Goal: Task Accomplishment & Management: Manage account settings

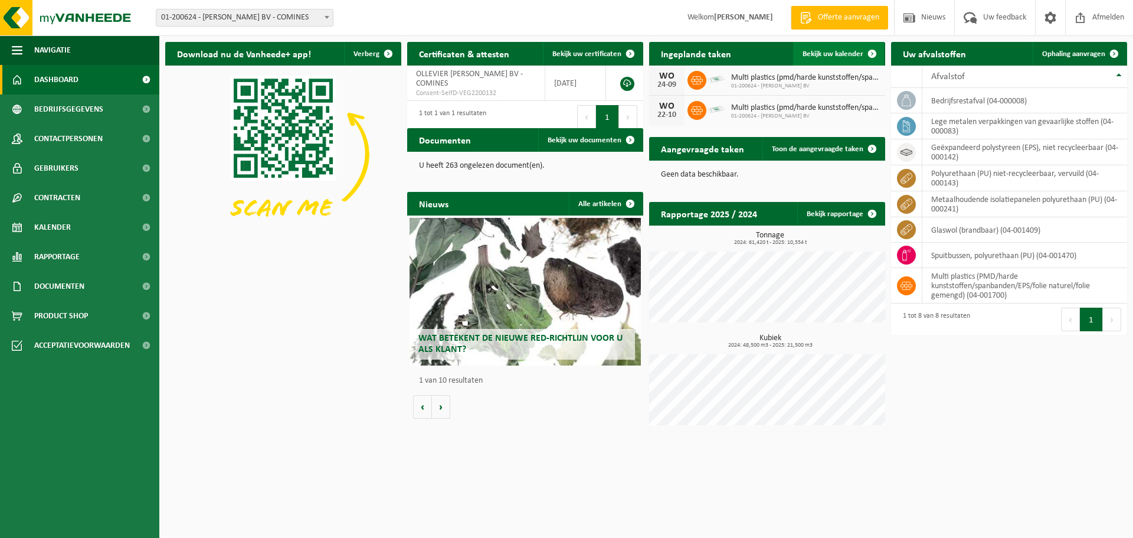
click at [873, 55] on span at bounding box center [872, 54] width 24 height 24
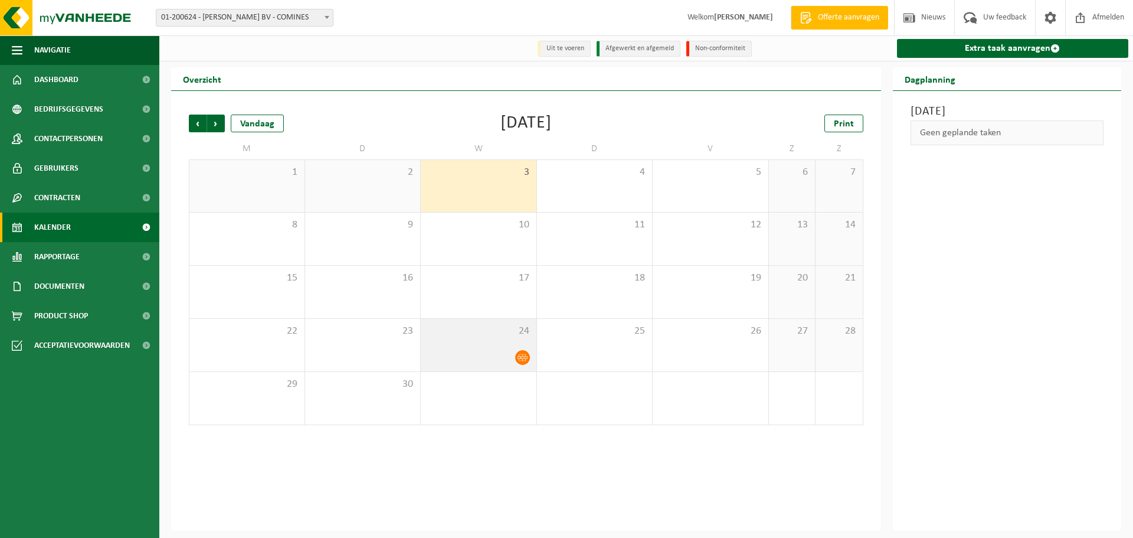
click at [493, 345] on div "24" at bounding box center [479, 345] width 116 height 53
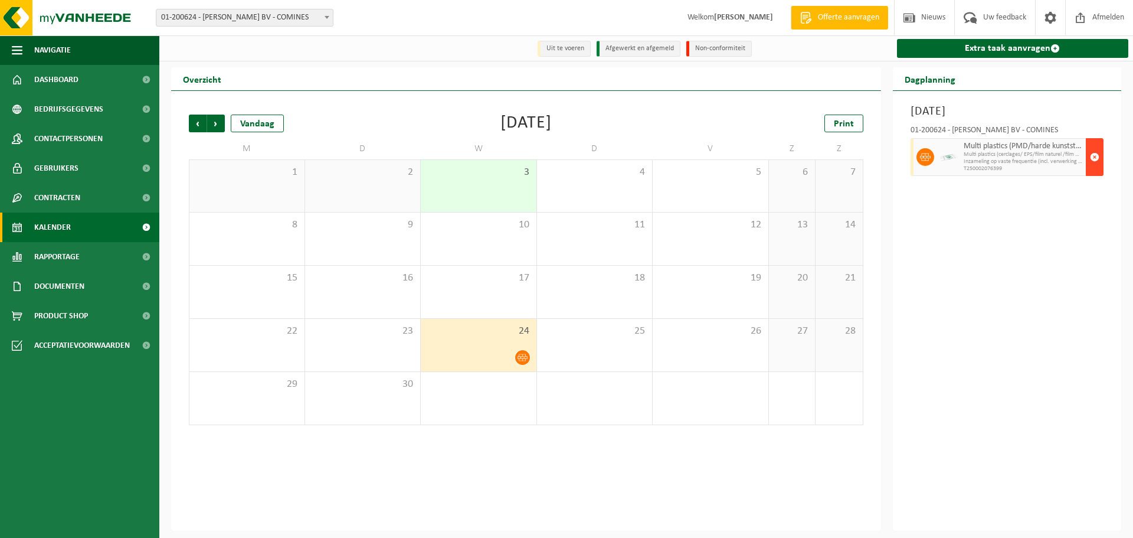
click at [1096, 158] on span "button" at bounding box center [1094, 157] width 9 height 24
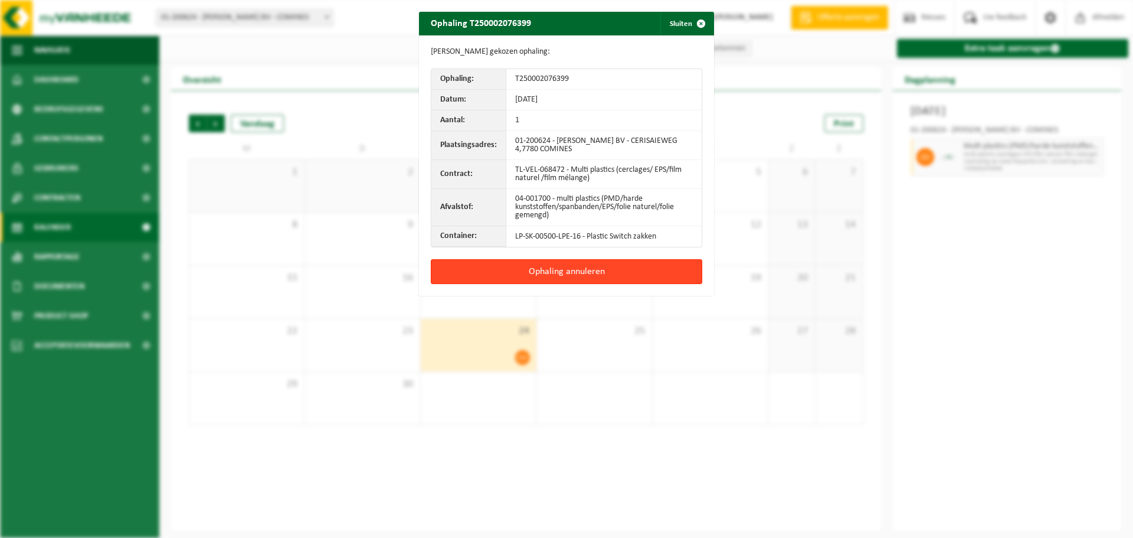
click at [574, 270] on button "Ophaling annuleren" at bounding box center [566, 271] width 271 height 25
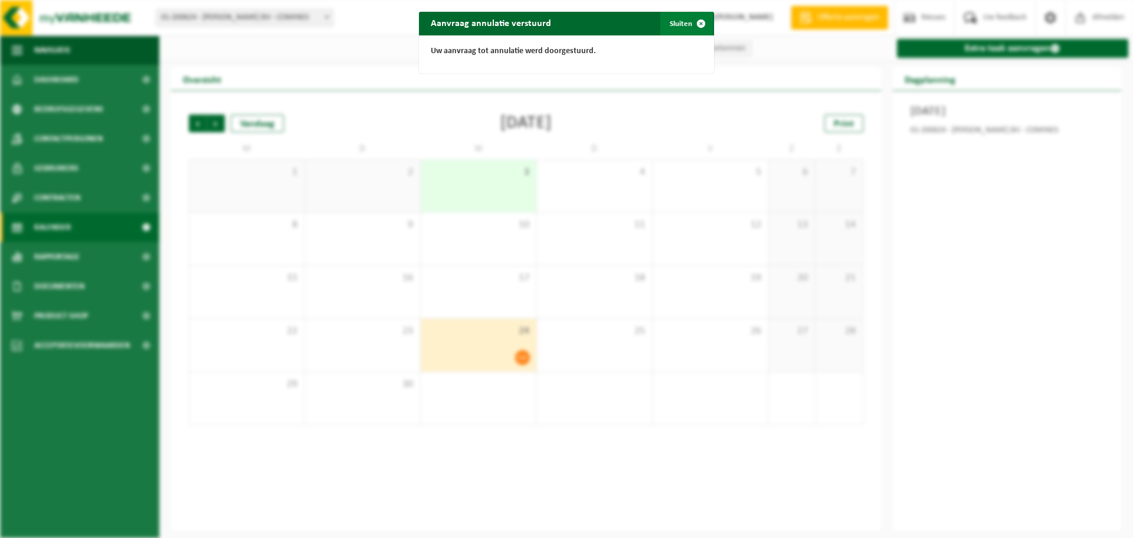
click at [699, 22] on span "button" at bounding box center [701, 24] width 24 height 24
